Goal: Task Accomplishment & Management: Use online tool/utility

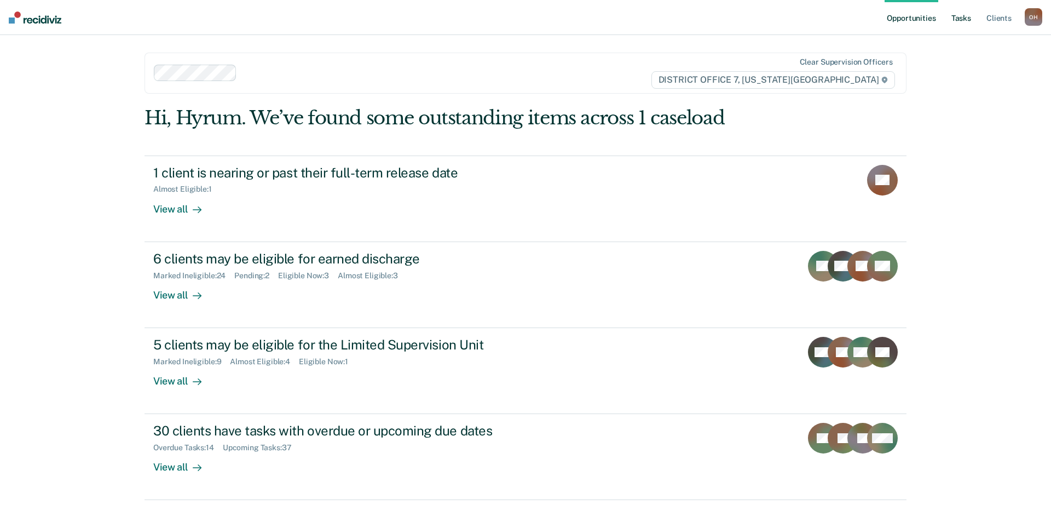
click at [956, 15] on link "Tasks" at bounding box center [961, 17] width 24 height 35
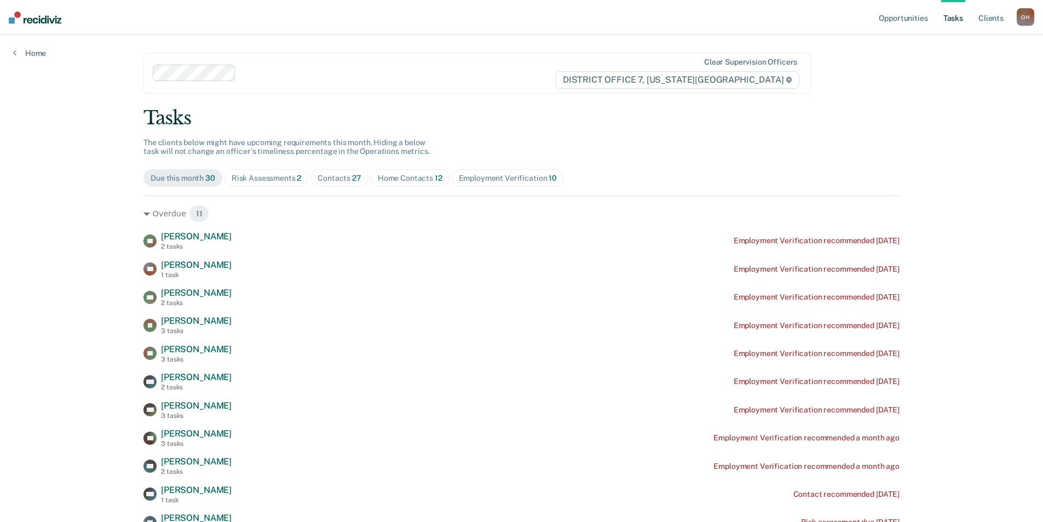
click at [247, 185] on span "Risk Assessments 2" at bounding box center [266, 178] width 84 height 18
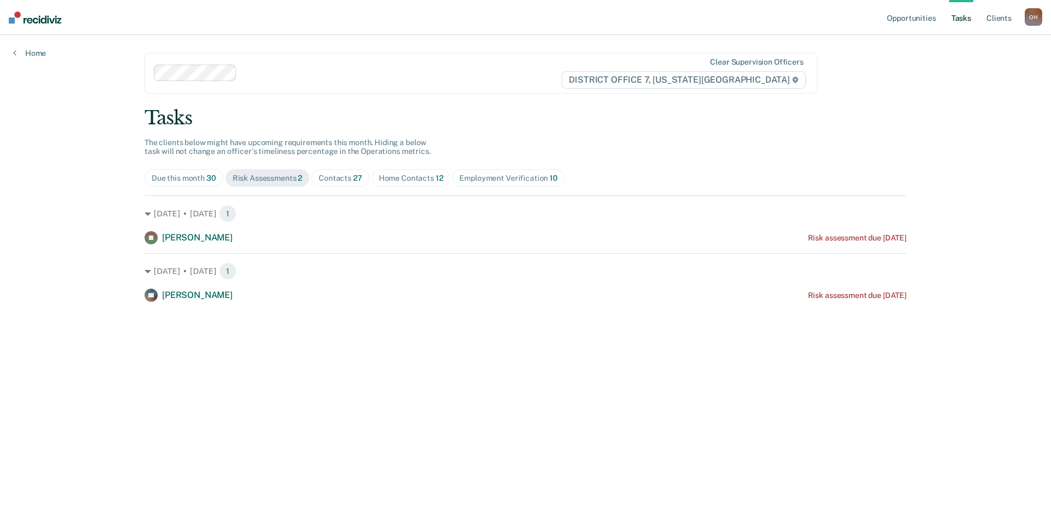
click at [332, 186] on span "Contacts 27" at bounding box center [340, 178] width 58 height 18
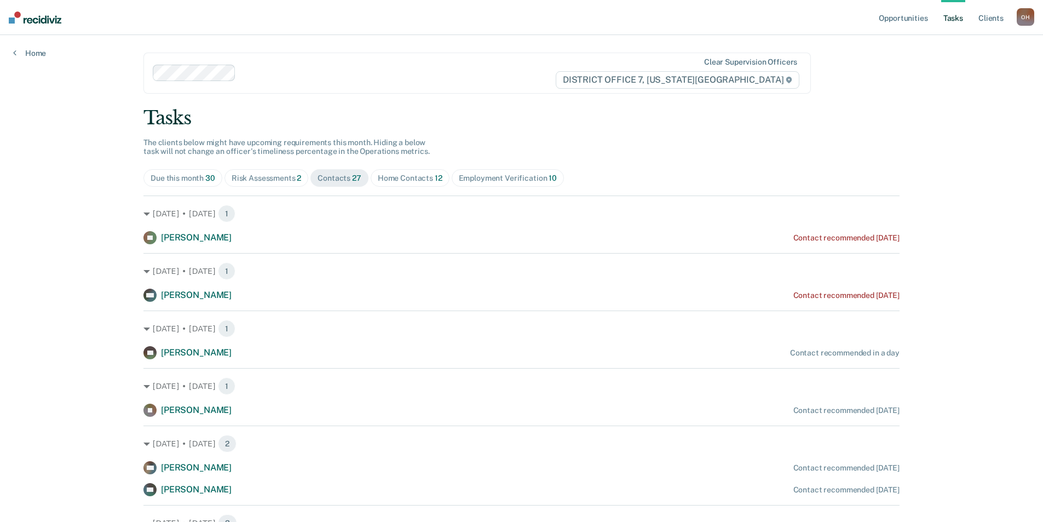
click at [413, 179] on div "Home Contacts 12" at bounding box center [410, 177] width 65 height 9
click at [338, 179] on div "Contacts 27" at bounding box center [339, 177] width 44 height 9
click at [413, 186] on span "Home Contacts 12" at bounding box center [409, 178] width 79 height 18
click at [336, 178] on div "Contacts 27" at bounding box center [339, 177] width 44 height 9
click at [406, 179] on div "Home Contacts 12" at bounding box center [410, 177] width 65 height 9
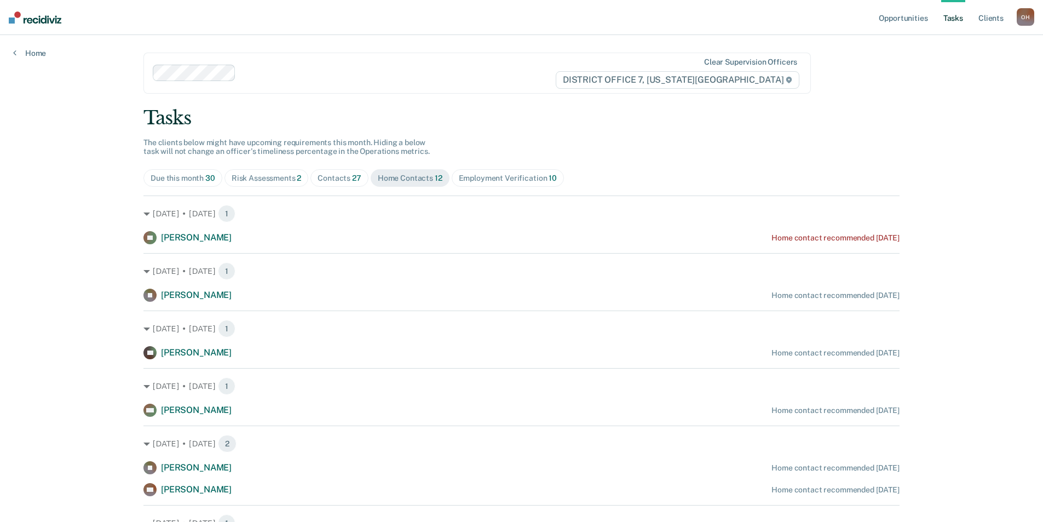
click at [482, 178] on div "Employment Verification 10" at bounding box center [508, 177] width 98 height 9
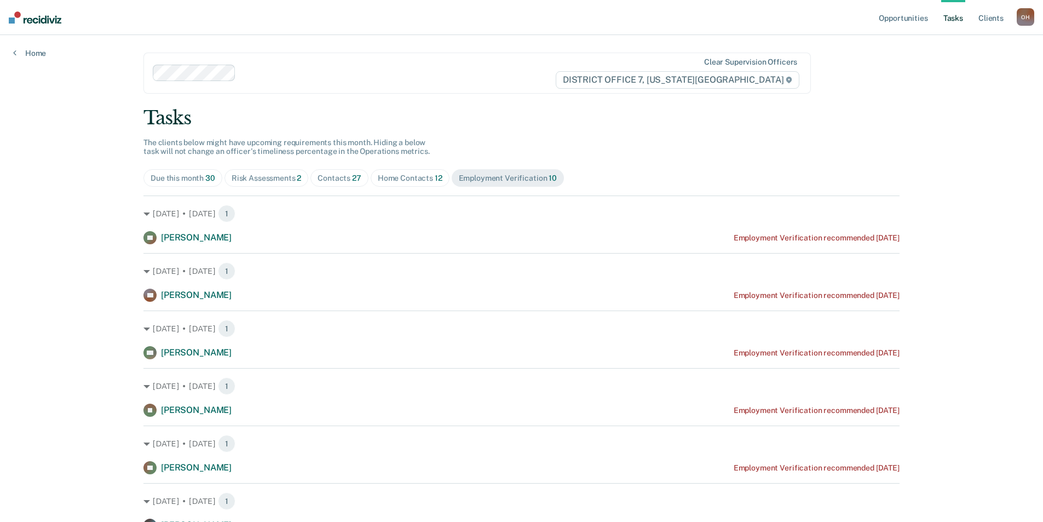
click at [161, 184] on span "Due this month 30" at bounding box center [182, 178] width 79 height 18
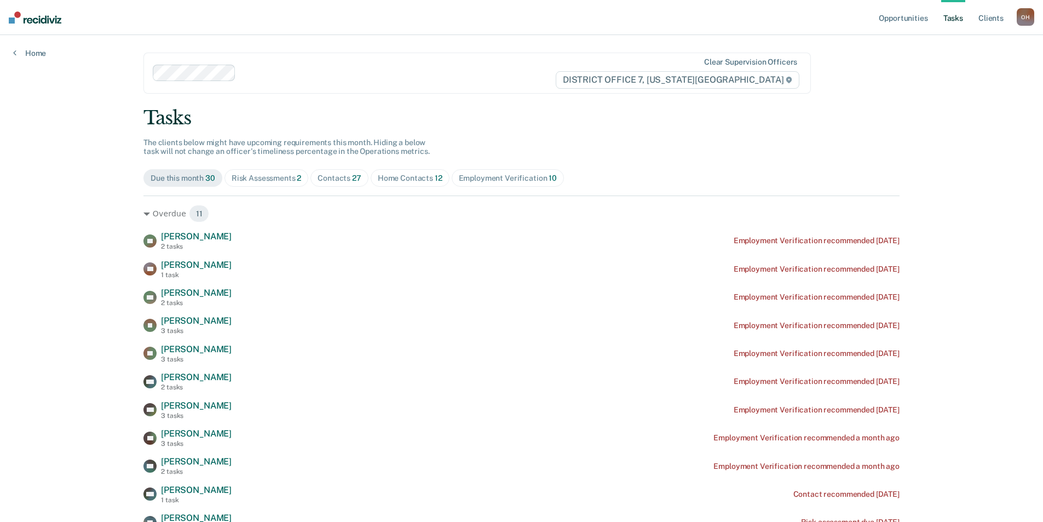
click at [269, 180] on div "Risk Assessments 2" at bounding box center [266, 177] width 70 height 9
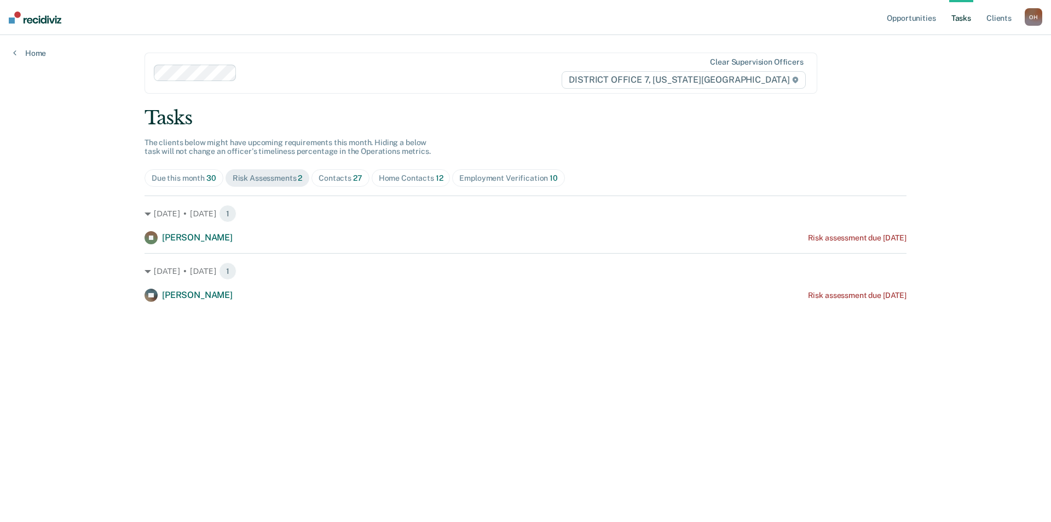
click at [365, 175] on span "Contacts 27" at bounding box center [340, 178] width 58 height 18
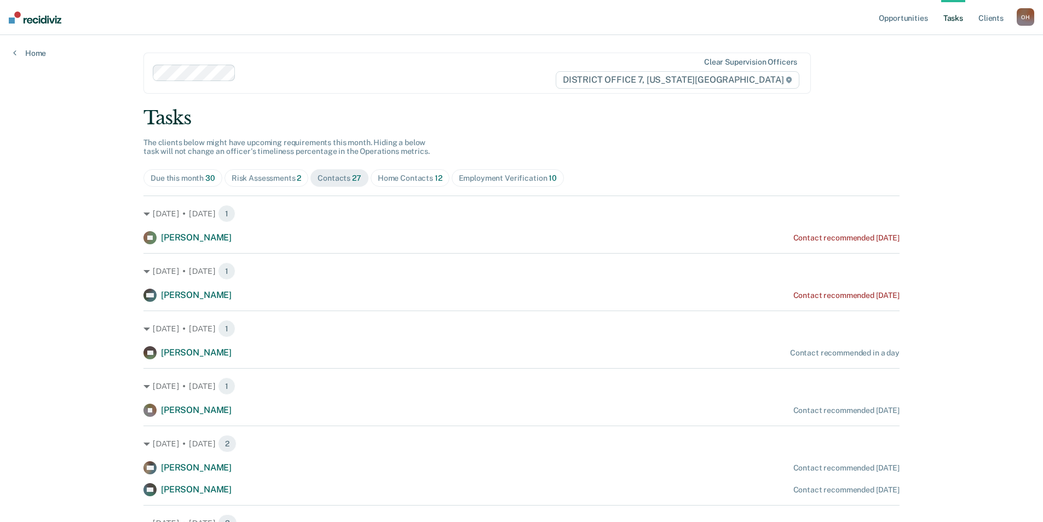
click at [396, 179] on div "Home Contacts 12" at bounding box center [410, 177] width 65 height 9
click at [322, 179] on div "Contacts 27" at bounding box center [339, 177] width 44 height 9
click at [413, 177] on div "Home Contacts 12" at bounding box center [410, 177] width 65 height 9
click at [257, 178] on div "Risk Assessments 2" at bounding box center [266, 177] width 70 height 9
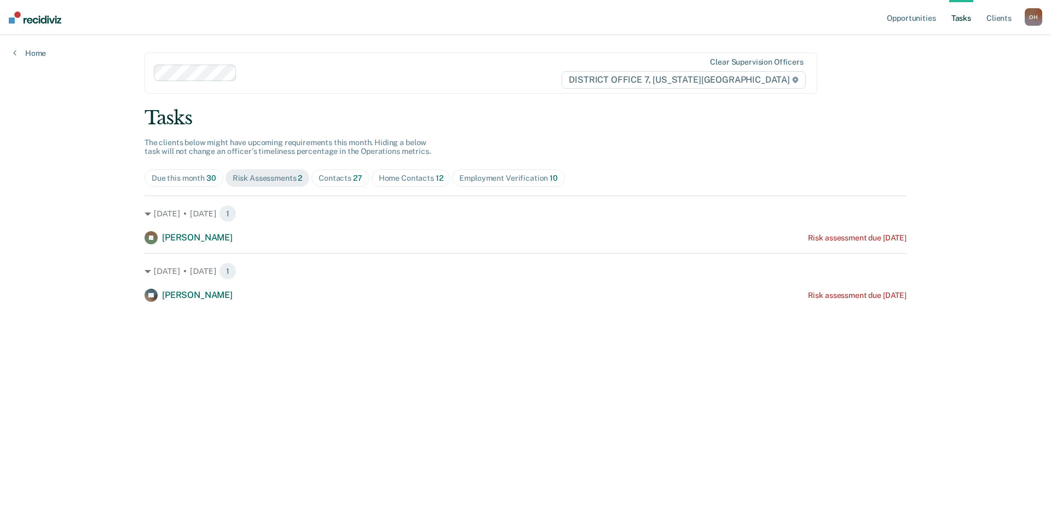
click at [177, 178] on div "Due this month 30" at bounding box center [184, 177] width 65 height 9
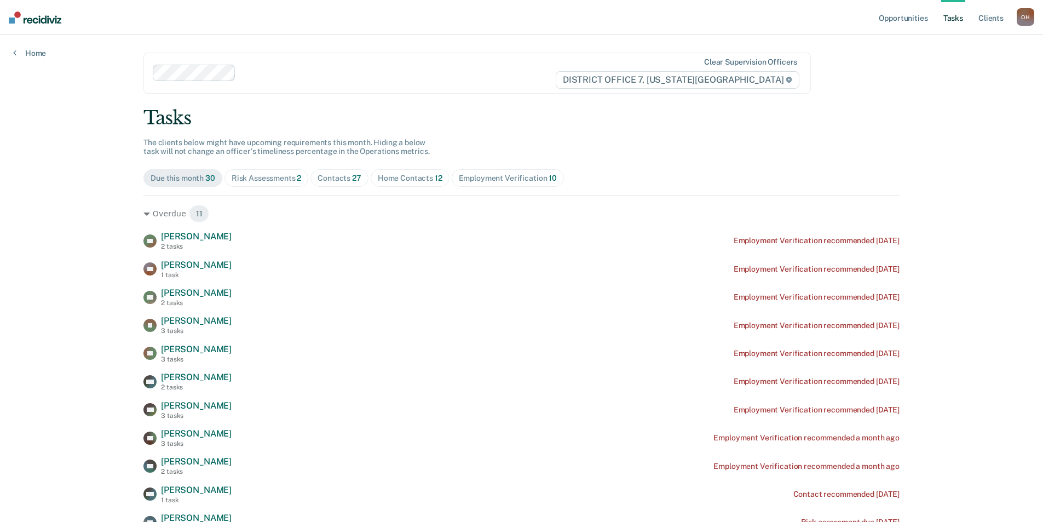
click at [241, 182] on div "Risk Assessments 2" at bounding box center [266, 177] width 70 height 9
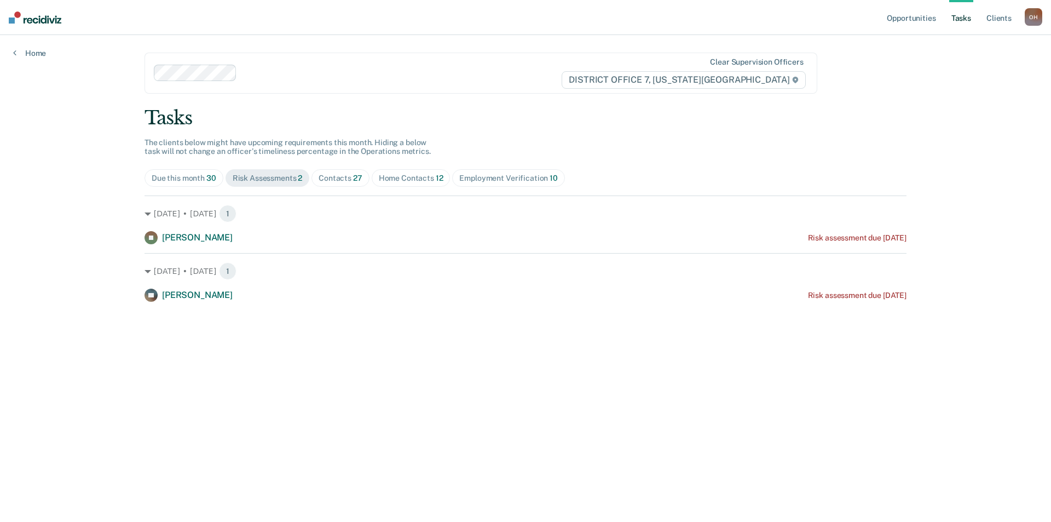
click at [357, 171] on span "Contacts 27" at bounding box center [340, 178] width 58 height 18
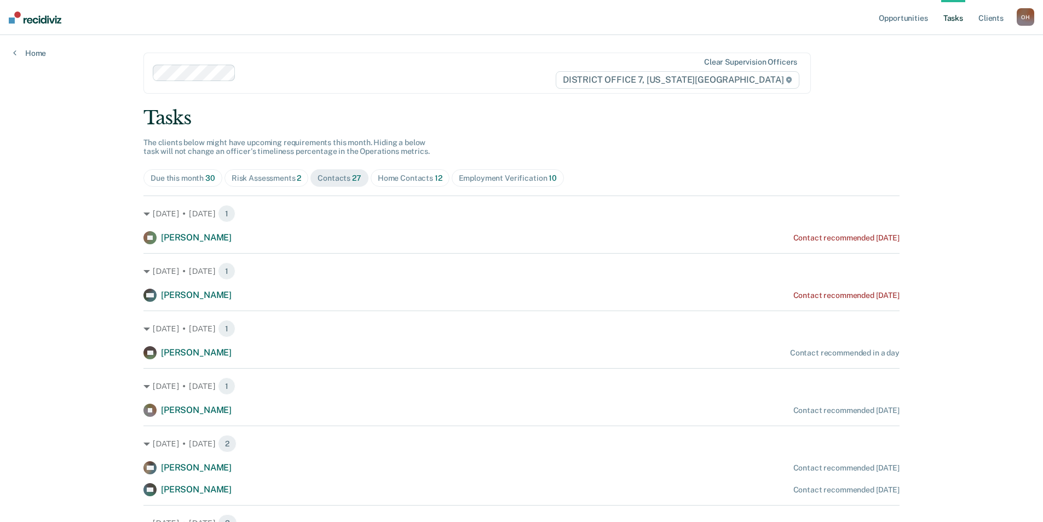
click at [389, 173] on div "Home Contacts 12" at bounding box center [410, 177] width 65 height 9
click at [320, 174] on div "Contacts 27" at bounding box center [339, 177] width 44 height 9
click at [399, 178] on div "Home Contacts 12" at bounding box center [410, 177] width 65 height 9
click at [470, 179] on div "Employment Verification 10" at bounding box center [508, 177] width 98 height 9
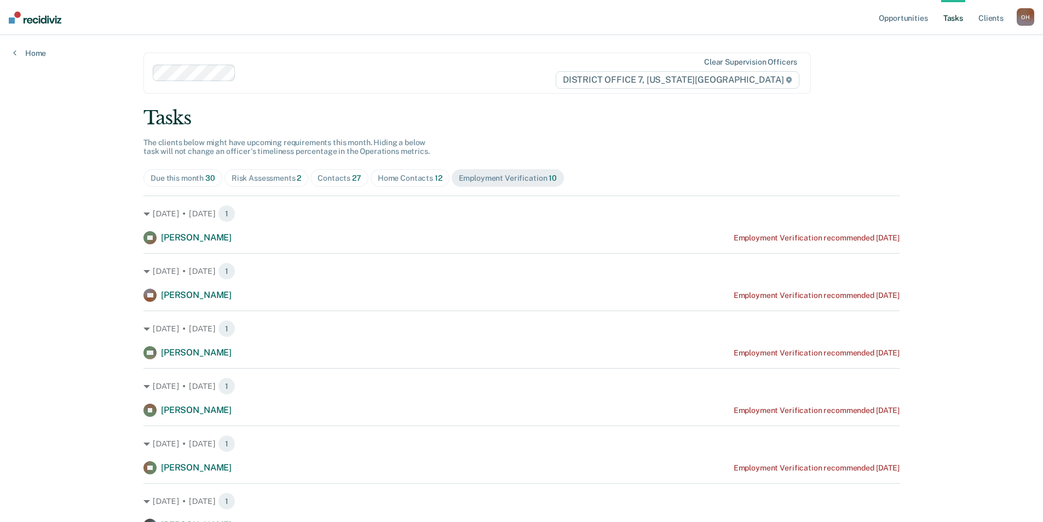
click at [310, 181] on span "Contacts 27" at bounding box center [339, 178] width 58 height 18
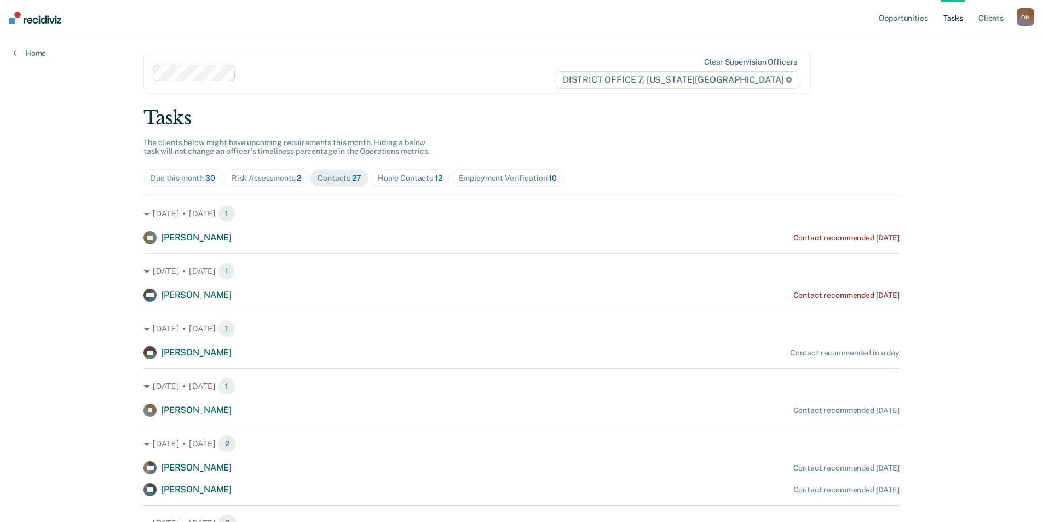
click at [275, 181] on div "Risk Assessments 2" at bounding box center [266, 177] width 70 height 9
